Goal: Communication & Community: Share content

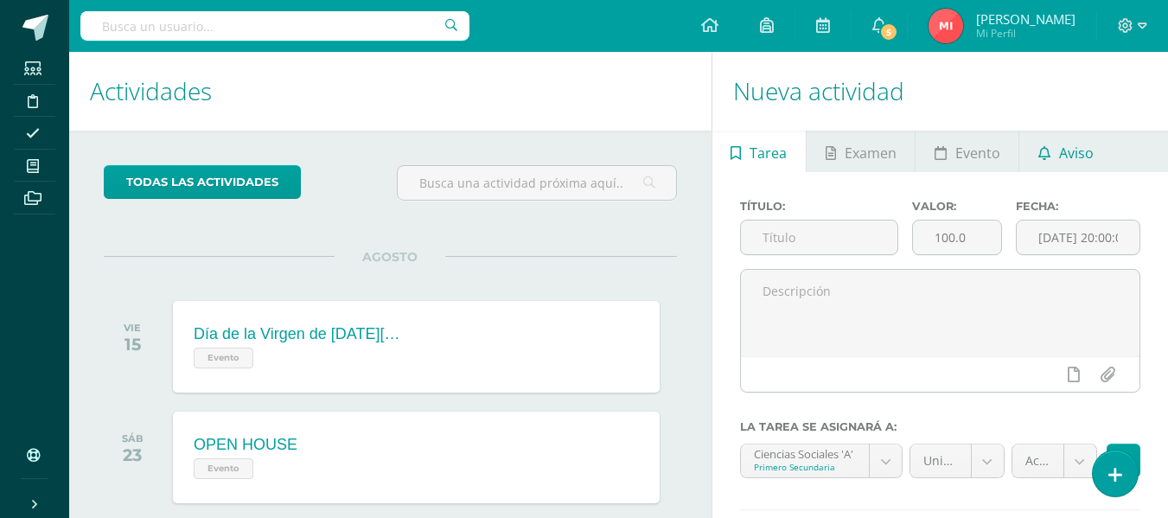
click at [1060, 151] on span "Aviso" at bounding box center [1076, 153] width 35 height 42
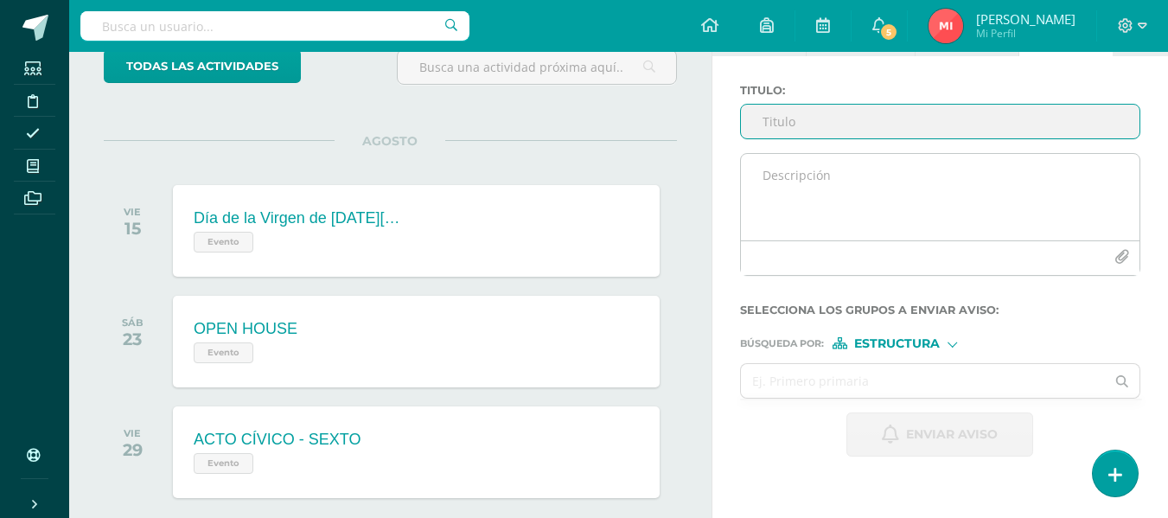
scroll to position [86, 0]
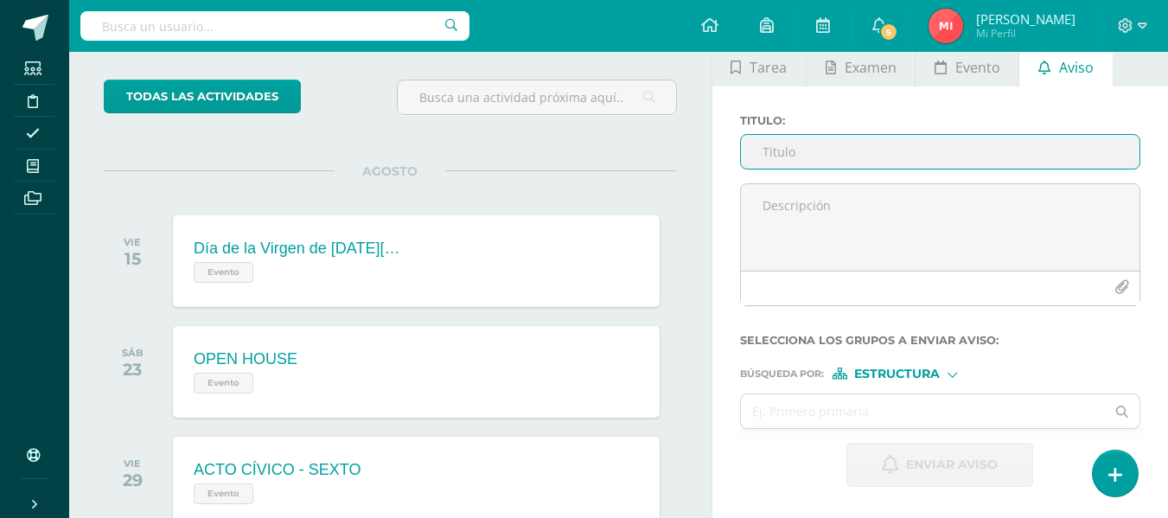
drag, startPoint x: 802, startPoint y: 152, endPoint x: 898, endPoint y: 502, distance: 362.0
click at [802, 151] on input "Titulo :" at bounding box center [940, 152] width 399 height 34
click at [774, 151] on input "Titulo :" at bounding box center [940, 152] width 399 height 34
paste input "RETROALIMNETACION CIENCIAS SOCIALES"
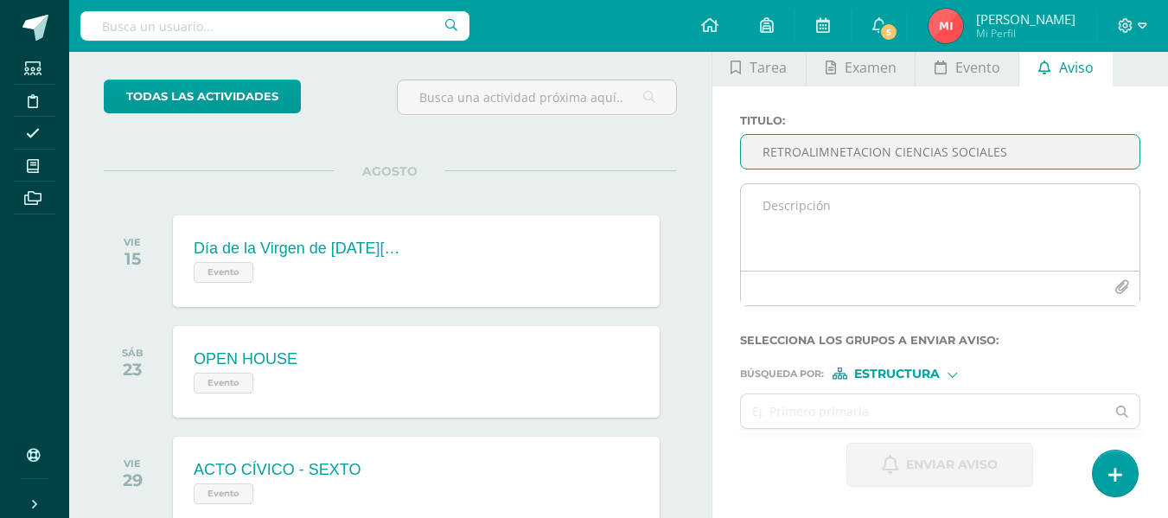
type input "RETROALIMNETACION CIENCIAS SOCIALES"
click at [787, 211] on textarea at bounding box center [940, 227] width 399 height 86
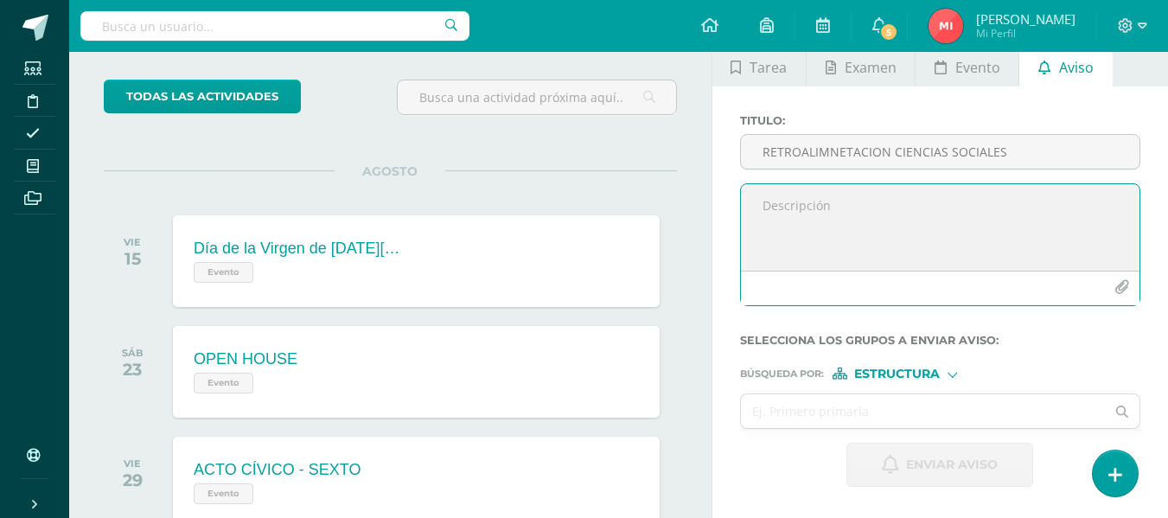
click at [814, 224] on textarea at bounding box center [940, 227] width 399 height 86
paste textarea "¡Felicitaciones, aprobaste tu evaluación de CIENCIAS SOCIALES, por lo que NO ne…"
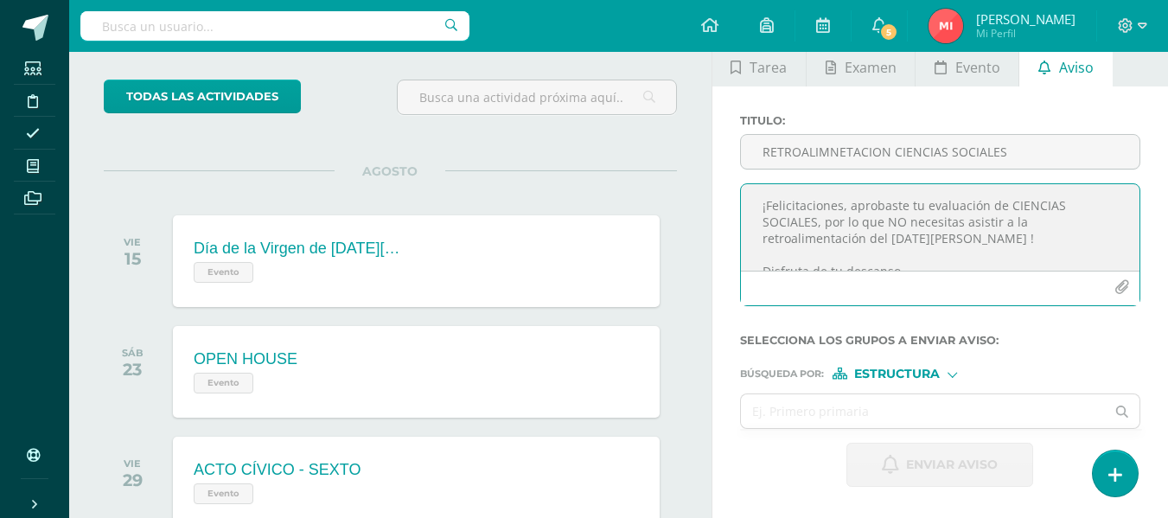
scroll to position [107, 0]
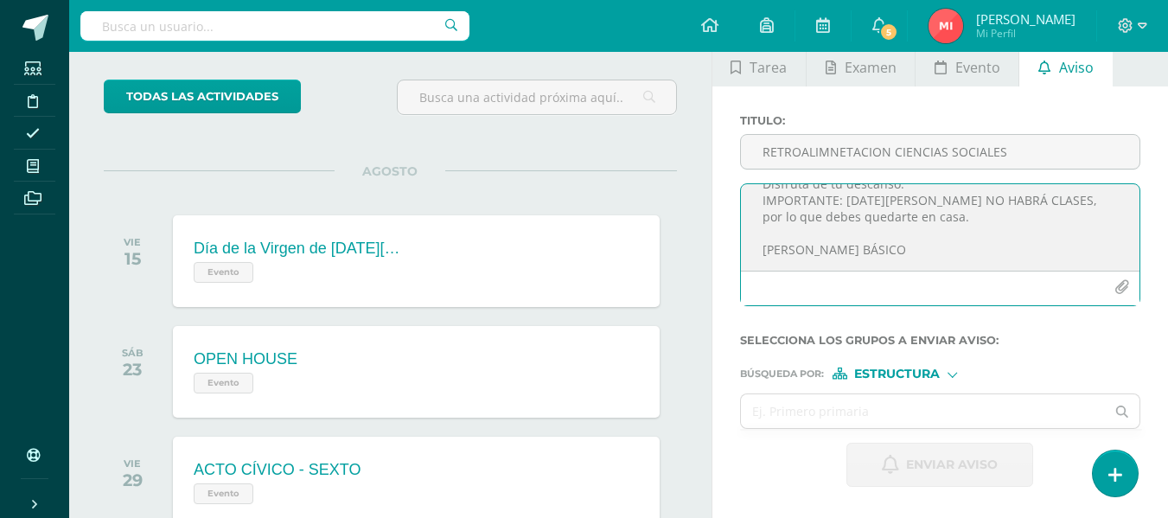
type textarea "¡Felicitaciones, aprobaste tu evaluación de CIENCIAS SOCIALES, por lo que NO ne…"
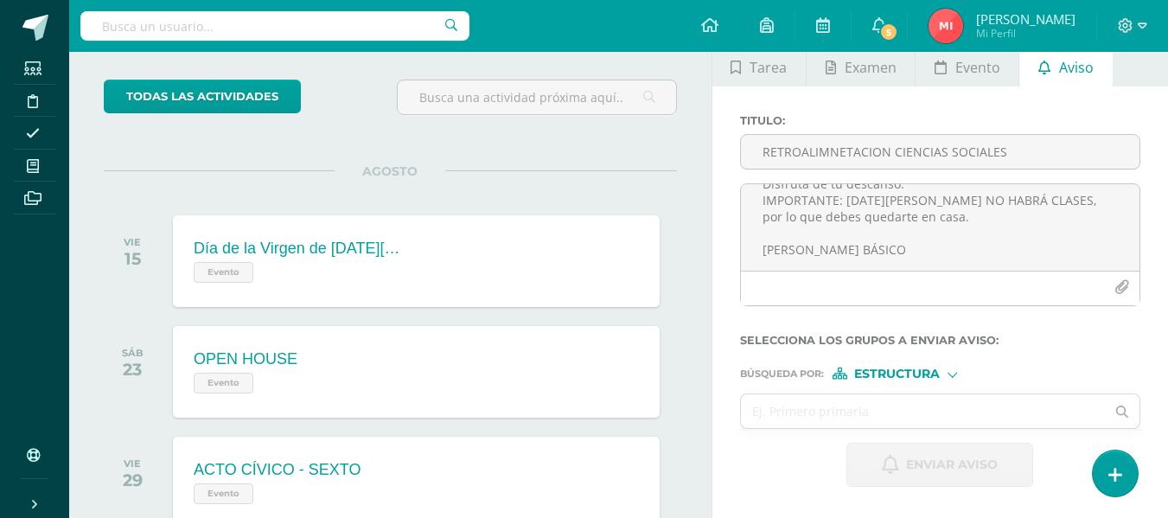
click at [953, 374] on div at bounding box center [953, 373] width 10 height 10
click at [895, 415] on span "Persona" at bounding box center [904, 419] width 62 height 10
click at [805, 412] on input "text" at bounding box center [923, 411] width 365 height 34
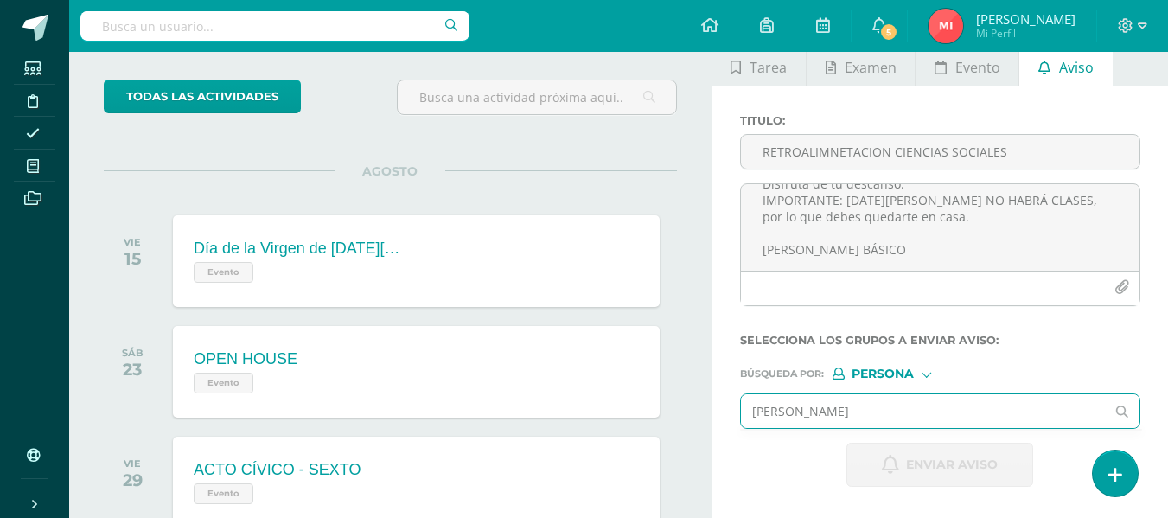
type input "NICOLAS"
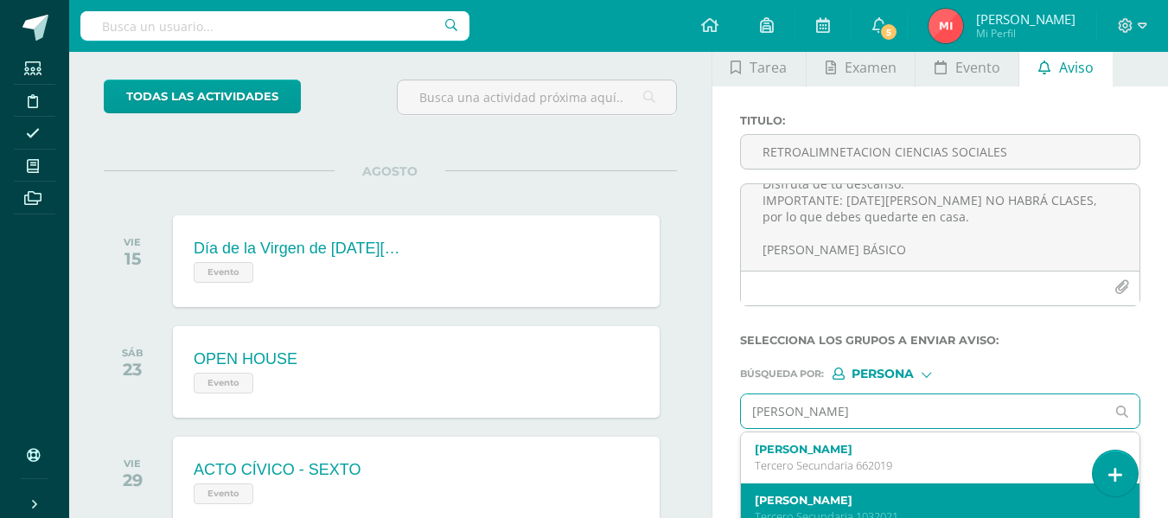
click at [838, 504] on label "Nícolas Mérida Monterroso" at bounding box center [933, 500] width 356 height 13
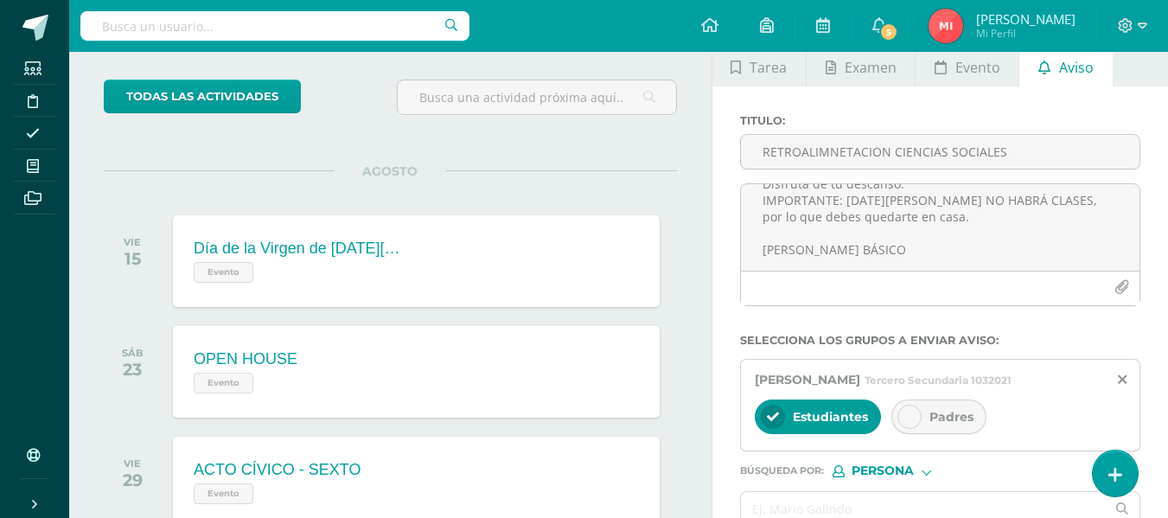
click at [905, 413] on icon at bounding box center [910, 417] width 12 height 12
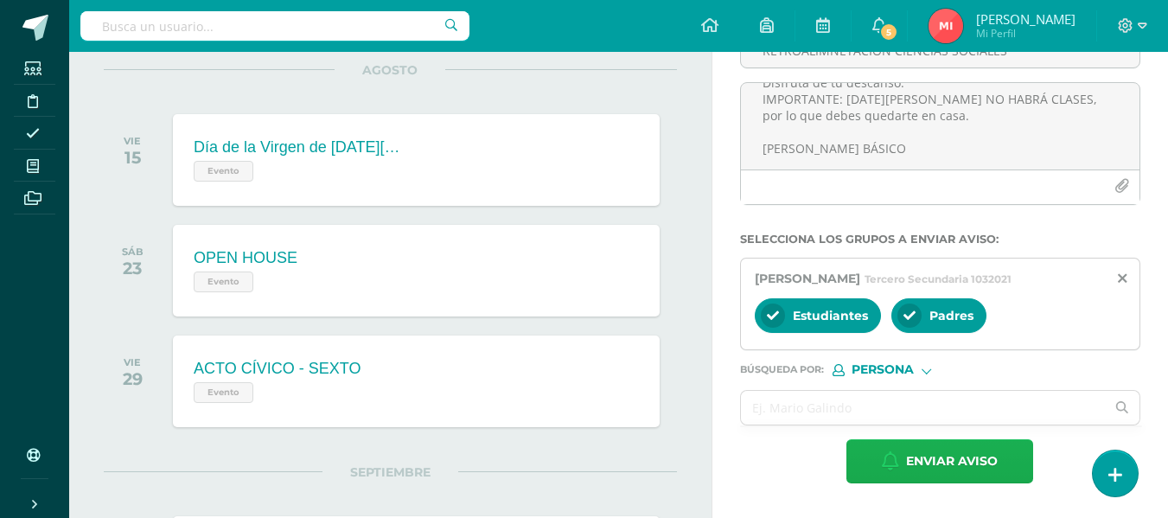
scroll to position [259, 0]
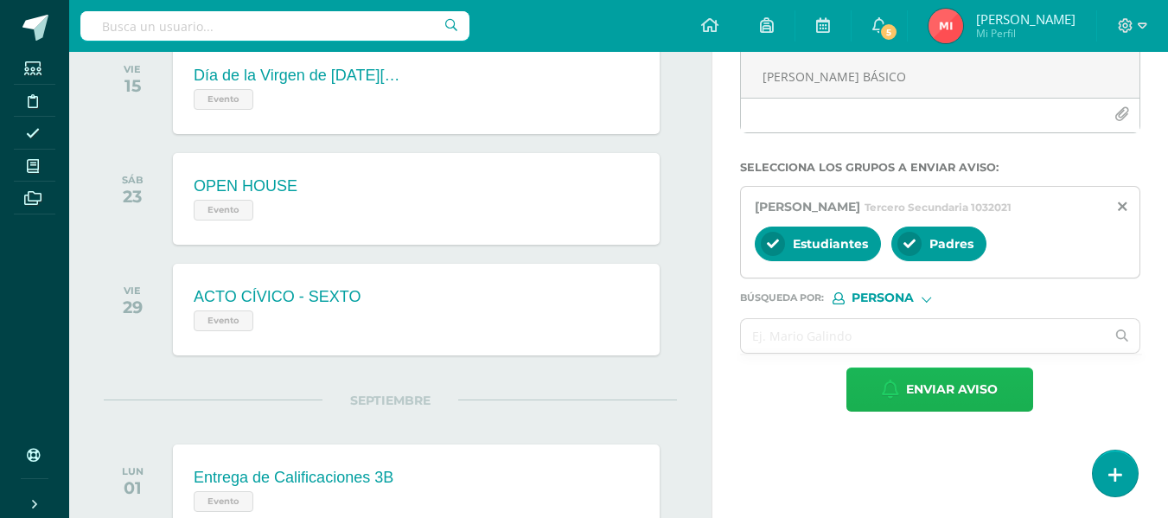
click at [925, 399] on span "Enviar aviso" at bounding box center [952, 389] width 92 height 42
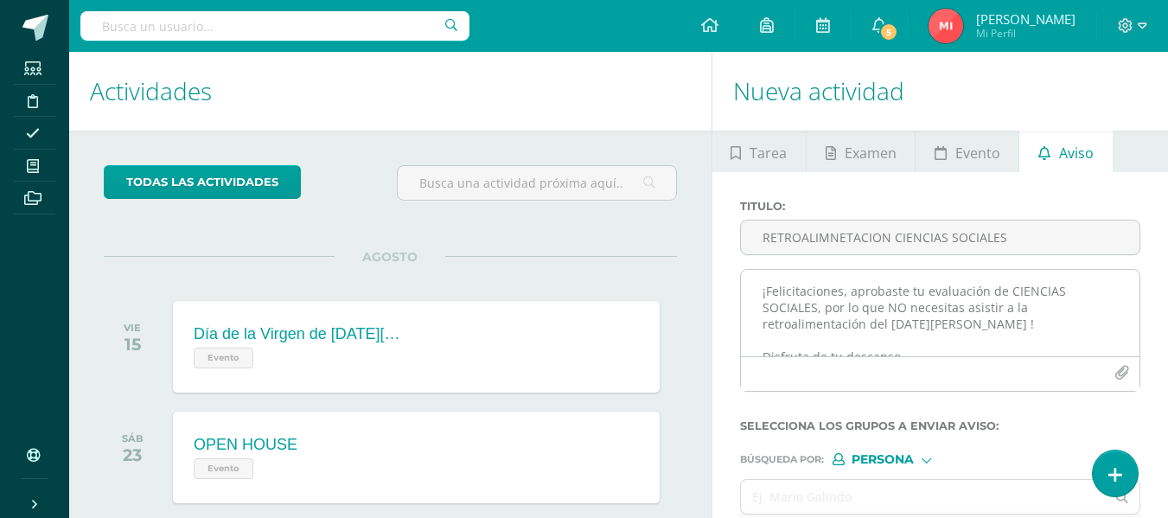
scroll to position [86, 0]
